Goal: Task Accomplishment & Management: Use online tool/utility

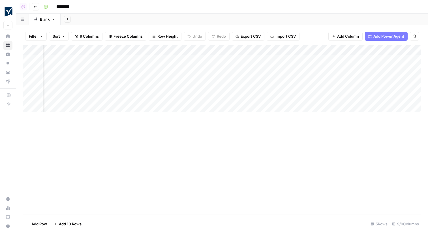
scroll to position [0, 168]
click at [373, 69] on div "Add Column" at bounding box center [222, 78] width 398 height 67
click at [377, 69] on div "Add Column" at bounding box center [222, 78] width 398 height 67
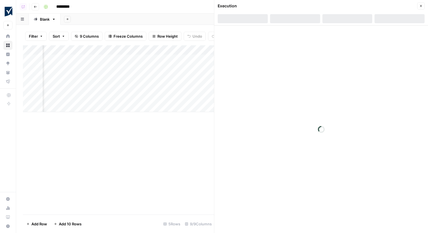
click at [359, 20] on div at bounding box center [348, 18] width 50 height 9
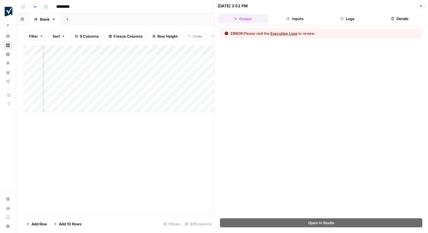
click at [359, 20] on button "Logs" at bounding box center [348, 18] width 50 height 9
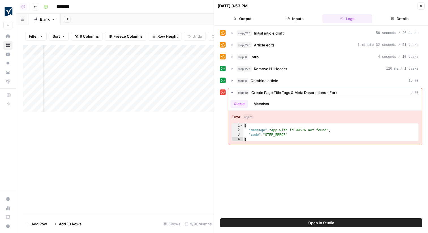
click at [336, 225] on button "Open In Studio" at bounding box center [321, 222] width 202 height 9
click at [420, 5] on icon "button" at bounding box center [420, 5] width 3 height 3
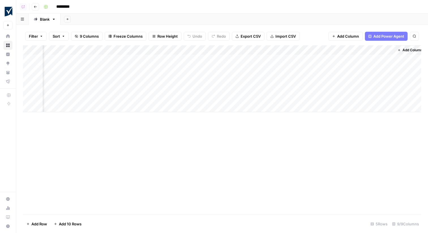
scroll to position [0, 161]
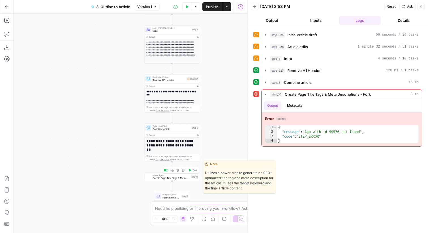
click at [159, 177] on span "Create Page Title Tags & Meta Descriptions - Fork" at bounding box center [171, 178] width 37 height 4
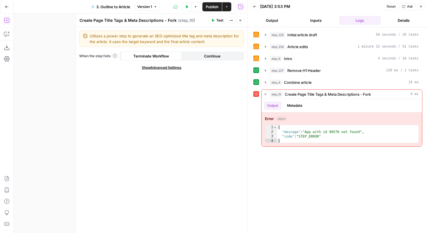
click at [8, 23] on icon "button" at bounding box center [7, 21] width 6 height 6
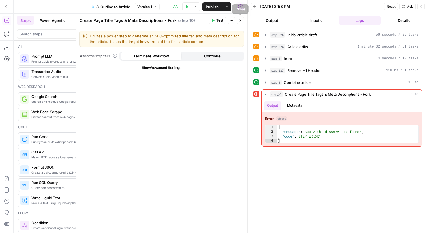
click at [242, 18] on button "Close" at bounding box center [240, 20] width 7 height 7
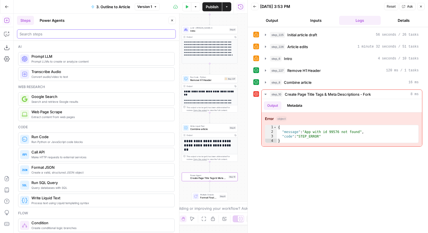
click at [90, 32] on input "search" at bounding box center [97, 34] width 154 height 6
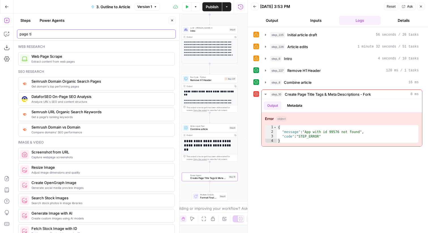
type input "page tit"
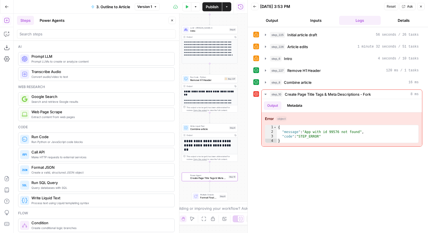
click at [55, 24] on button "Power Agents" at bounding box center [52, 20] width 32 height 9
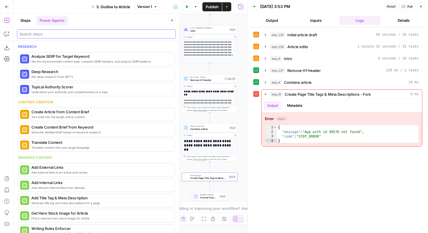
click at [55, 36] on input "search" at bounding box center [97, 34] width 154 height 6
paste input "page tit"
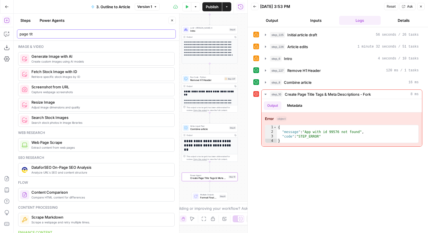
type input "page tit"
click at [58, 21] on button "Power Agents" at bounding box center [52, 20] width 32 height 9
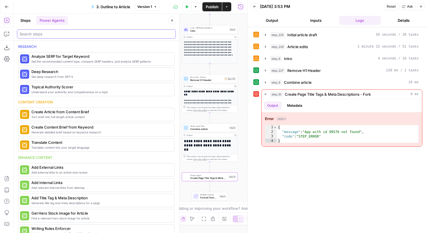
click at [59, 33] on input "search" at bounding box center [97, 34] width 154 height 6
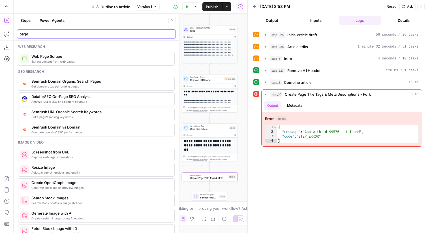
type input "page"
click at [53, 21] on button "Power Agents" at bounding box center [52, 20] width 32 height 9
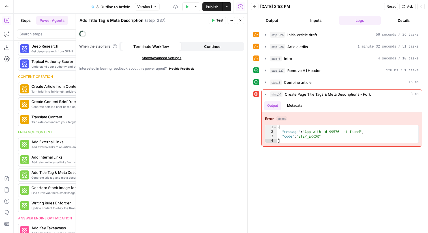
scroll to position [151, 0]
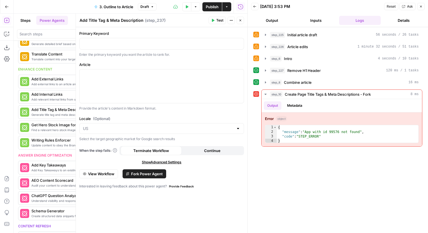
click at [419, 5] on icon "button" at bounding box center [420, 6] width 3 height 3
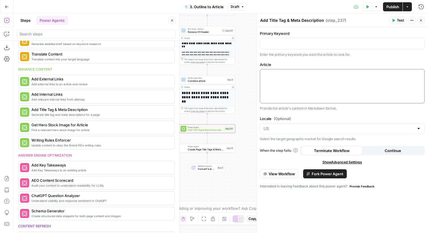
click at [291, 77] on div at bounding box center [342, 86] width 164 height 34
click at [422, 74] on div at bounding box center [342, 86] width 164 height 34
click at [418, 74] on icon "button" at bounding box center [419, 74] width 3 height 3
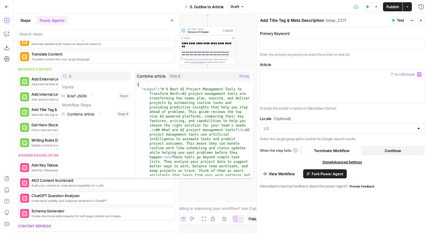
type input "8"
click at [101, 113] on button "Expand" at bounding box center [99, 113] width 7 height 7
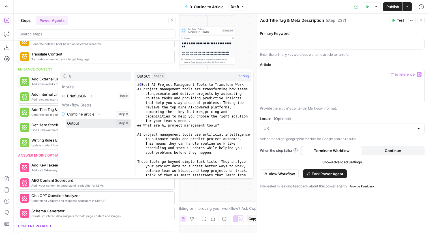
click at [87, 125] on button "Select variable Output" at bounding box center [98, 123] width 65 height 9
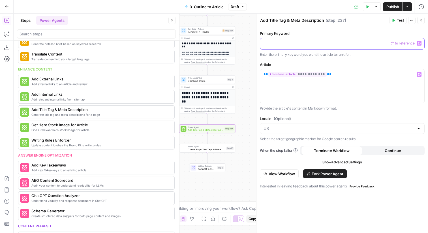
click at [276, 45] on p at bounding box center [342, 43] width 157 height 6
click at [419, 42] on icon "button" at bounding box center [419, 43] width 3 height 3
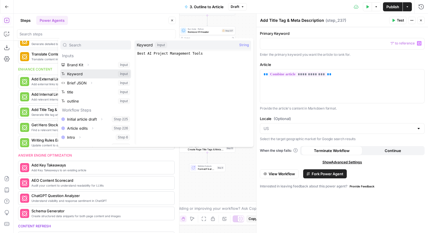
click at [100, 73] on button "Select variable Keyword" at bounding box center [95, 73] width 71 height 9
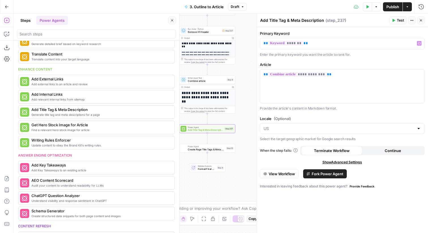
click at [227, 150] on div "Power Agent Create Page Title Tags & Meta Descriptions - Fork Step 10 Copy step…" at bounding box center [207, 148] width 53 height 6
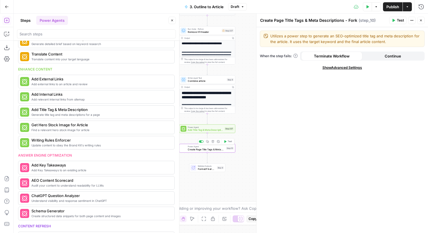
click at [204, 166] on span "Multiple Outputs" at bounding box center [207, 166] width 18 height 3
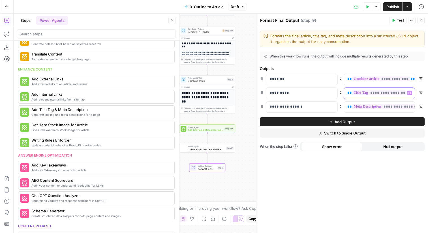
click at [380, 93] on span "**********" at bounding box center [389, 92] width 75 height 5
drag, startPoint x: 385, startPoint y: 93, endPoint x: 380, endPoint y: 93, distance: 5.1
click at [380, 93] on span "**********" at bounding box center [391, 92] width 78 height 5
copy span "***"
click at [397, 107] on span "**********" at bounding box center [403, 106] width 103 height 5
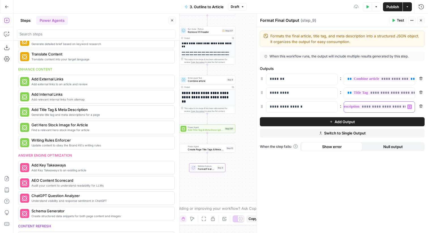
scroll to position [0, 48]
click at [423, 19] on icon "button" at bounding box center [420, 20] width 3 height 3
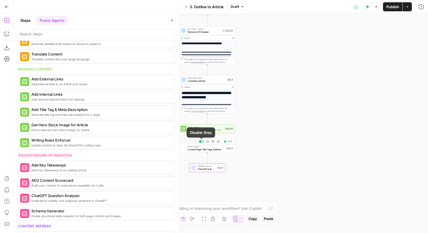
click at [201, 142] on div at bounding box center [201, 141] width 5 height 3
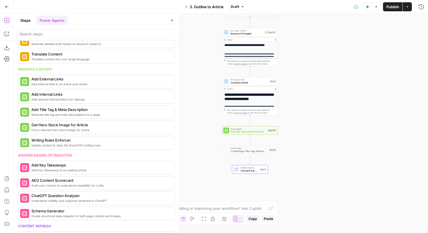
click at [389, 6] on span "Publish" at bounding box center [393, 7] width 13 height 6
click at [4, 6] on button "Go Back" at bounding box center [7, 7] width 10 height 10
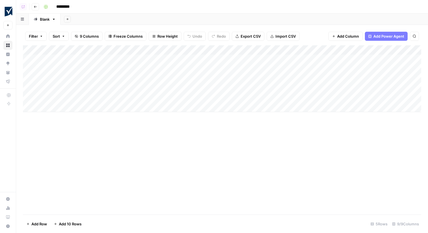
scroll to position [0, 168]
click at [382, 68] on div "Add Column" at bounding box center [222, 78] width 398 height 67
